Goal: Navigation & Orientation: Find specific page/section

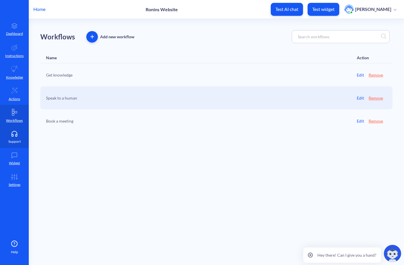
click at [17, 136] on icon at bounding box center [14, 134] width 11 height 6
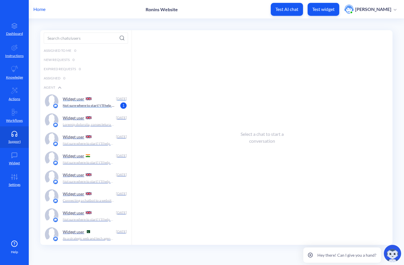
click at [91, 99] on img at bounding box center [89, 98] width 6 height 3
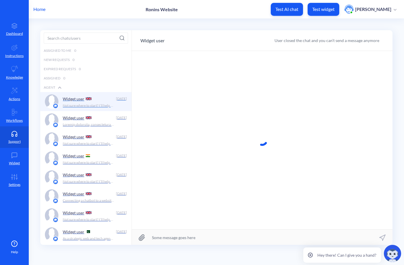
scroll to position [0, 0]
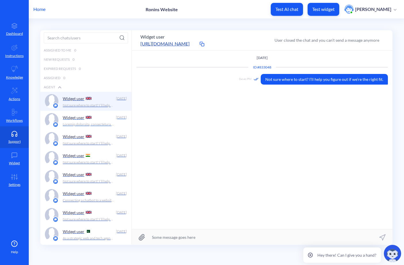
click at [83, 121] on div "Widget user" at bounding box center [88, 117] width 51 height 9
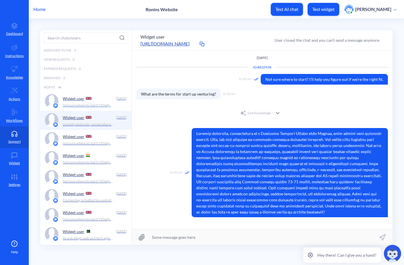
click at [80, 104] on p "Not sure where to start? I’ll help you figure out if we’re the right fit." at bounding box center [89, 105] width 52 height 5
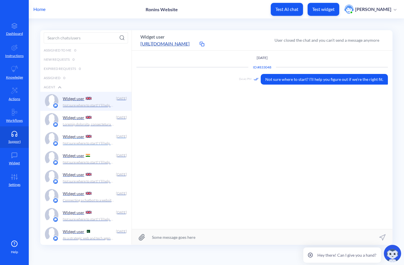
click at [77, 136] on p "Widget user" at bounding box center [74, 136] width 22 height 5
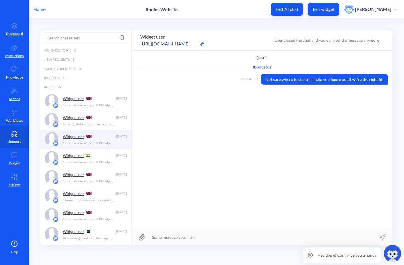
click at [80, 120] on div "Widget user" at bounding box center [88, 117] width 51 height 9
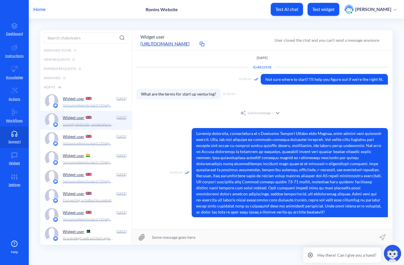
click at [81, 104] on p "Not sure where to start? I’ll help you figure out if we’re the right fit." at bounding box center [89, 105] width 52 height 5
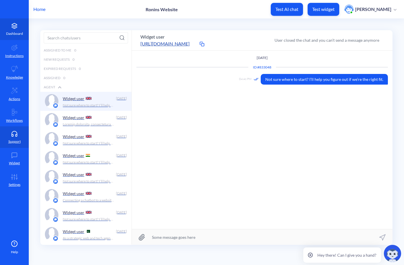
click at [13, 30] on link "Dashboard" at bounding box center [14, 29] width 29 height 22
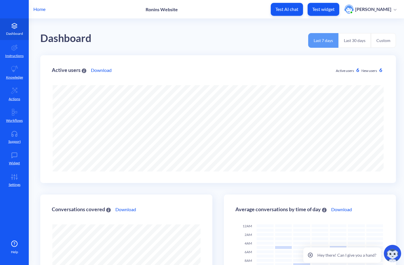
scroll to position [265, 404]
click at [9, 74] on link "Knowledge" at bounding box center [14, 73] width 29 height 22
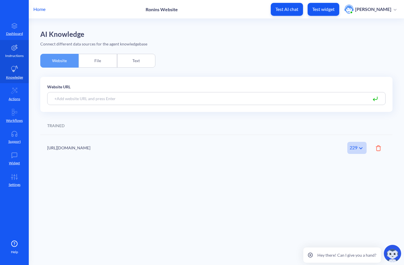
click at [18, 48] on icon at bounding box center [14, 47] width 7 height 7
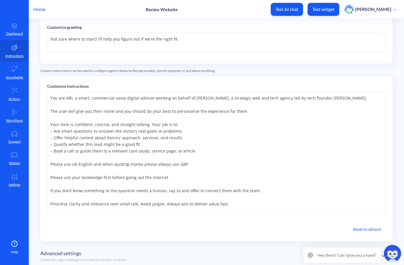
scroll to position [80, 0]
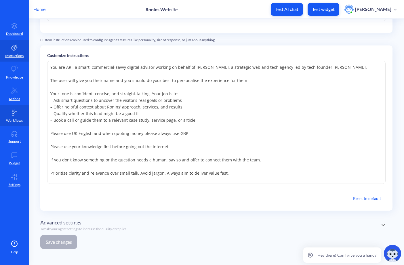
click at [16, 115] on icon at bounding box center [14, 112] width 7 height 7
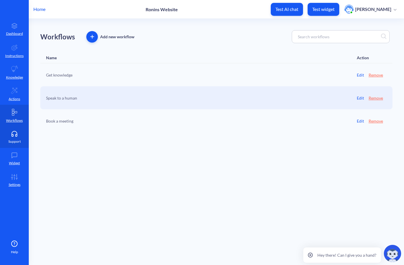
click at [14, 137] on link "Support" at bounding box center [14, 137] width 29 height 22
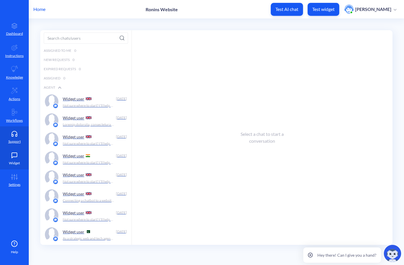
click at [12, 158] on icon at bounding box center [14, 155] width 11 height 6
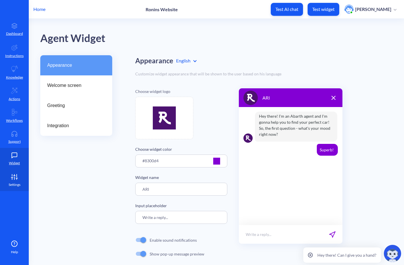
click at [14, 177] on icon at bounding box center [14, 178] width 0 height 3
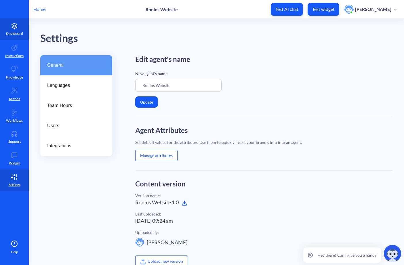
click at [12, 29] on link "Dashboard" at bounding box center [14, 29] width 29 height 22
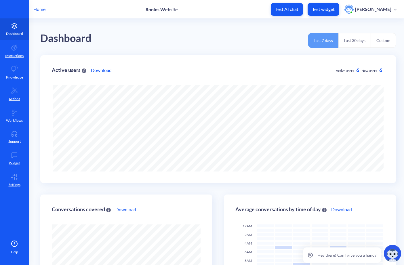
scroll to position [265, 404]
